Goal: Check status: Check status

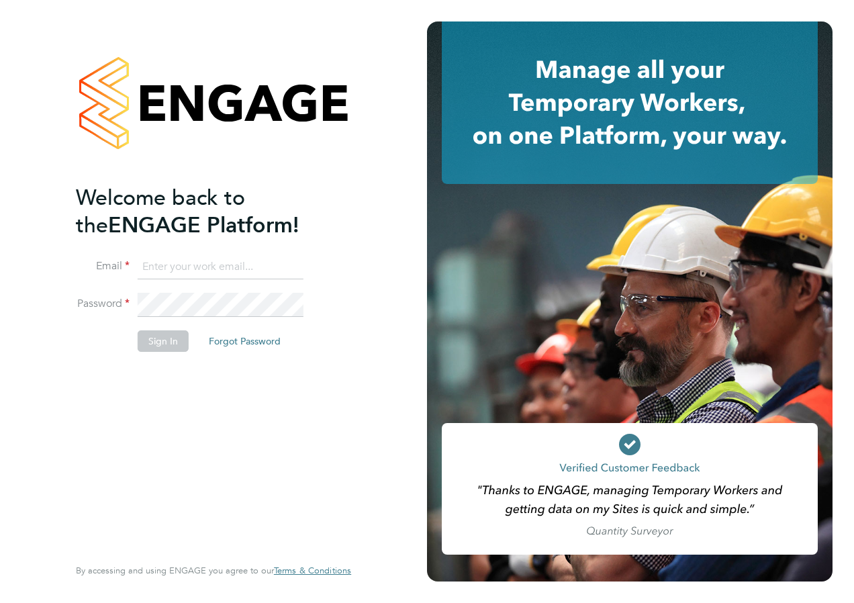
type input "laura.millward@reed.com"
click at [150, 342] on button "Sign In" at bounding box center [163, 340] width 51 height 21
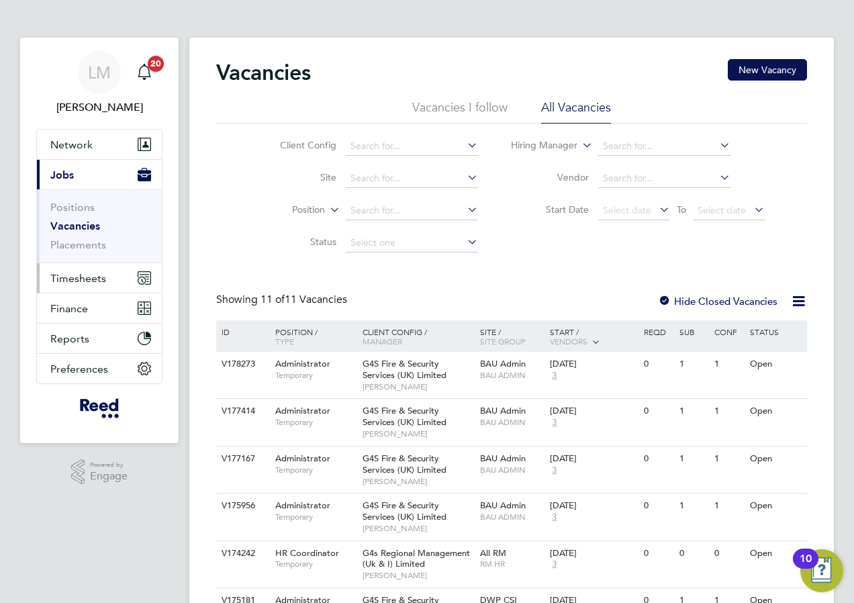
click at [81, 279] on span "Timesheets" at bounding box center [78, 278] width 56 height 13
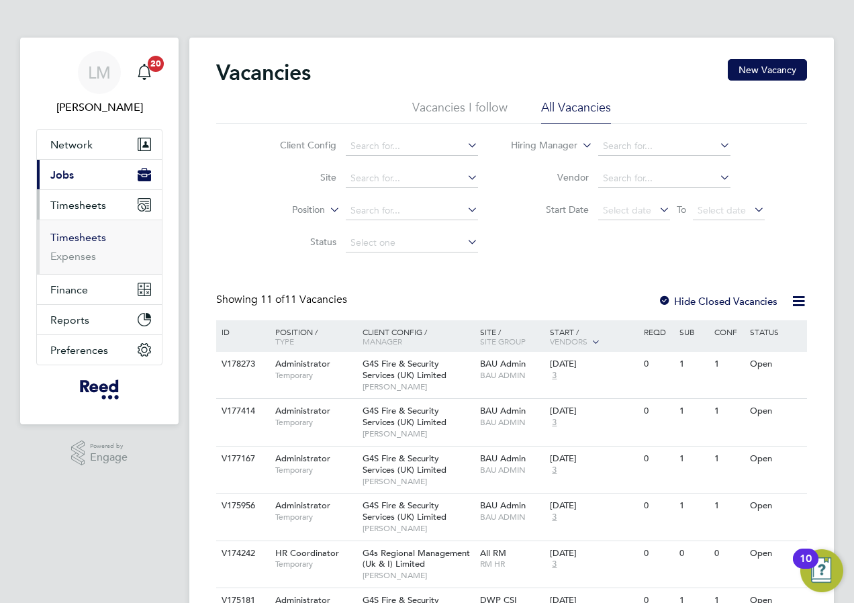
click at [91, 236] on link "Timesheets" at bounding box center [78, 237] width 56 height 13
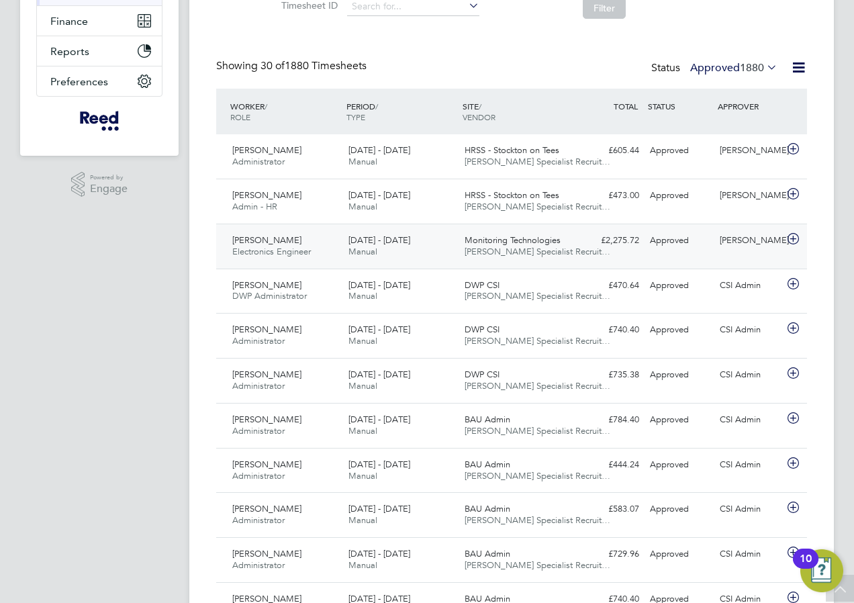
click at [589, 238] on div "£2,275.72 Approved" at bounding box center [610, 241] width 70 height 22
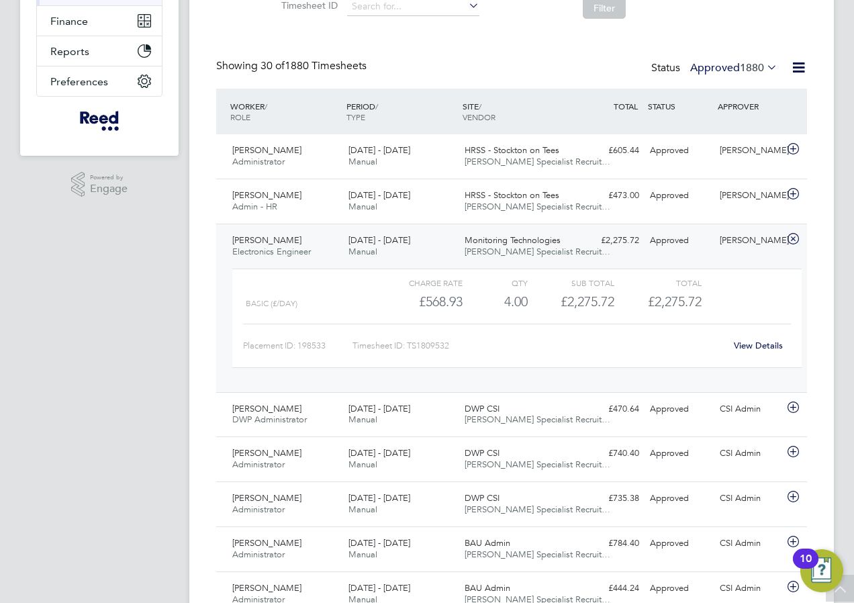
click at [758, 341] on link "View Details" at bounding box center [758, 345] width 49 height 11
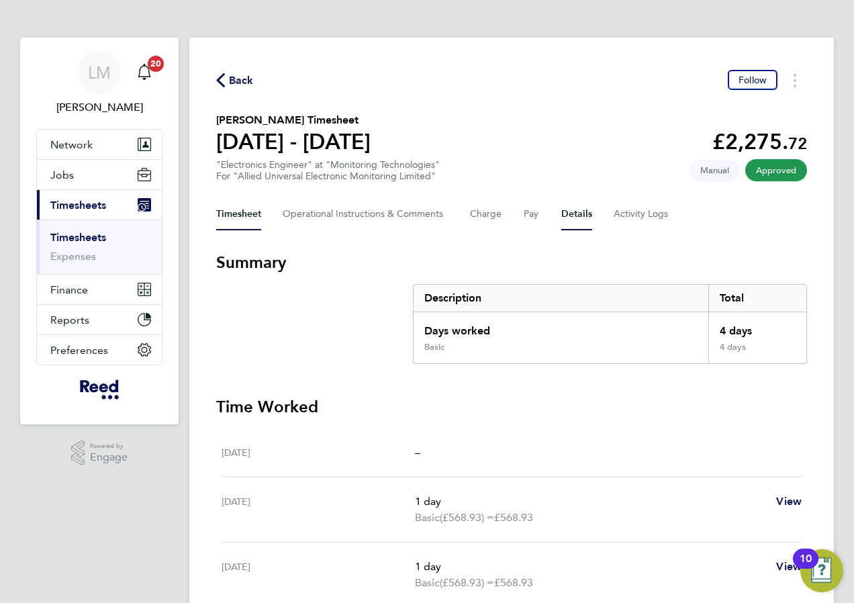
click at [560, 209] on div "Timesheet Operational Instructions & Comments Charge Pay Details Activity Logs" at bounding box center [511, 214] width 591 height 32
click at [576, 207] on button "Details" at bounding box center [576, 214] width 31 height 32
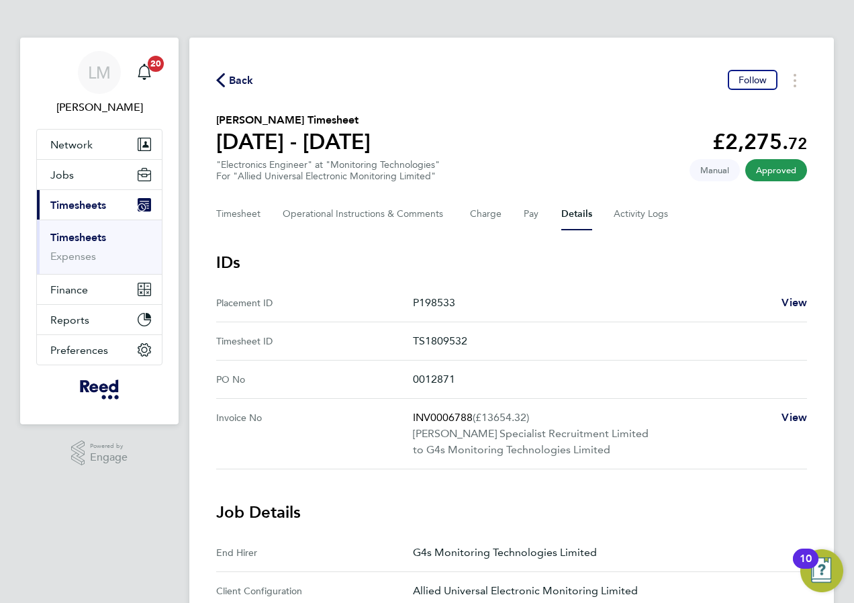
drag, startPoint x: 407, startPoint y: 377, endPoint x: 494, endPoint y: 378, distance: 86.6
click at [494, 378] on No "PO No 0012871" at bounding box center [511, 379] width 591 height 38
copy No "0012871"
